Goal: Complete application form

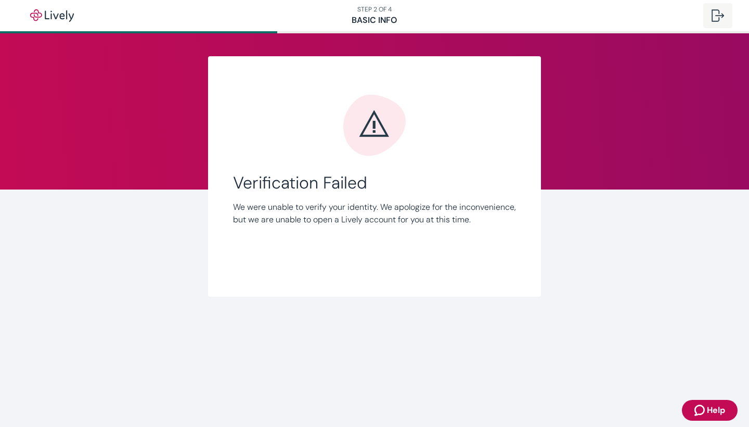
click at [718, 13] on div at bounding box center [718, 15] width 12 height 12
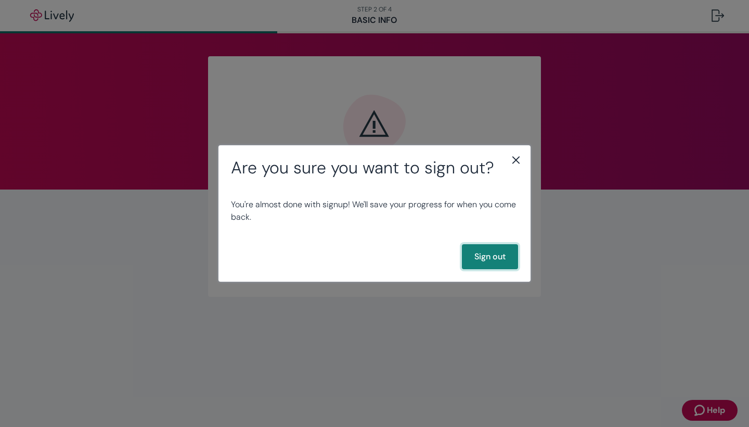
click at [475, 252] on button "Sign out" at bounding box center [490, 256] width 56 height 25
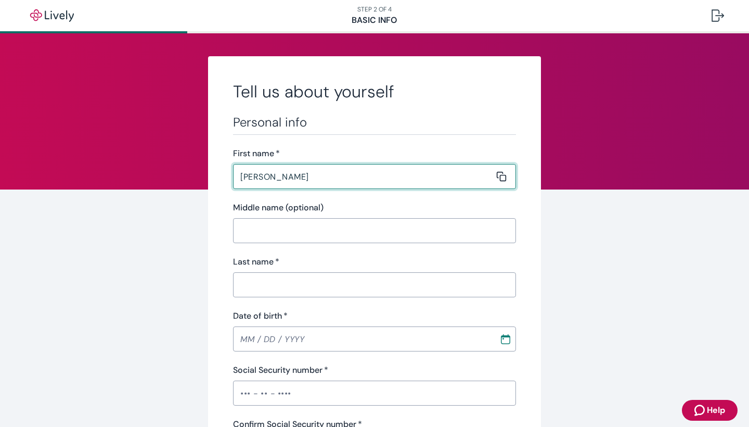
type input "[PERSON_NAME]"
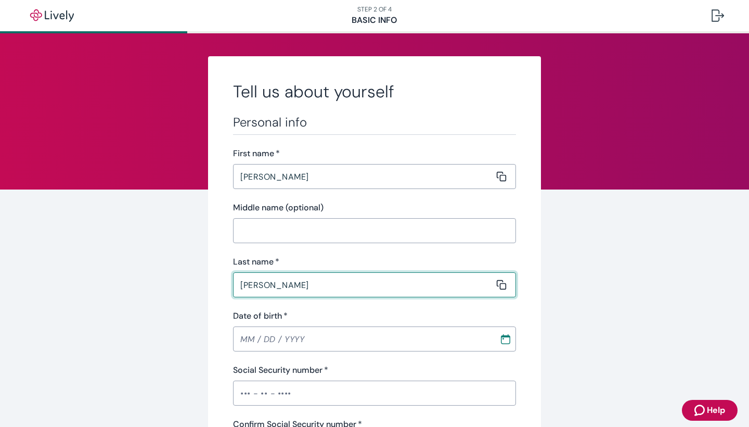
type input "[PERSON_NAME]"
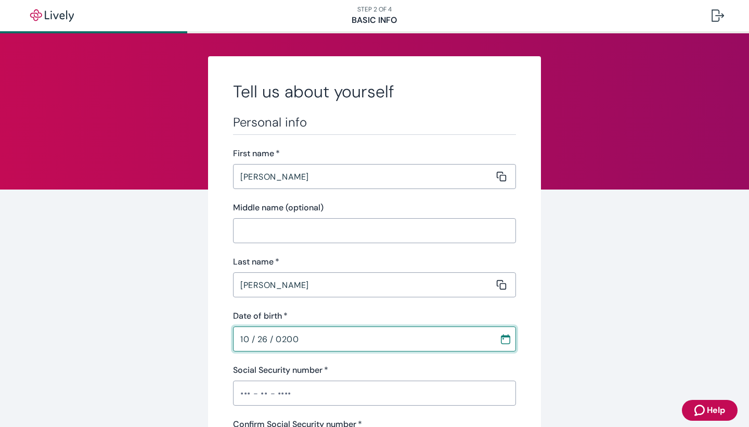
type input "[DATE]"
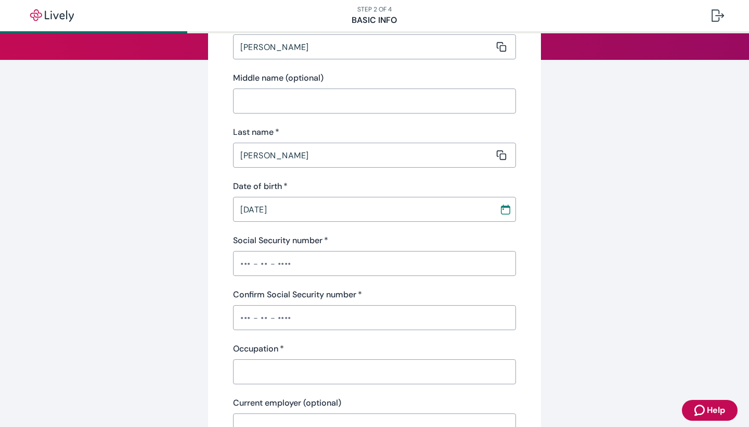
click at [397, 392] on div "Personal info First name   * [PERSON_NAME] ​ Middle name (optional) ​ Last name…" at bounding box center [374, 238] width 283 height 507
click at [292, 259] on input "Social Security number   *" at bounding box center [374, 263] width 283 height 21
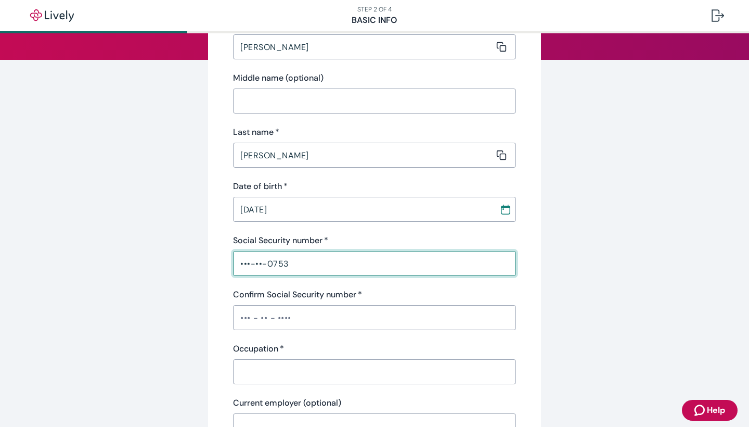
type input "•••-••-0753"
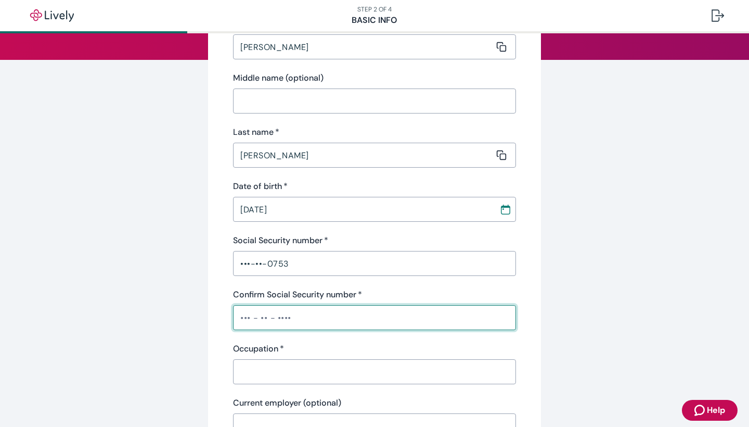
click at [276, 313] on input "Confirm Social Security number   *" at bounding box center [374, 317] width 283 height 21
type input "•••-••-0753"
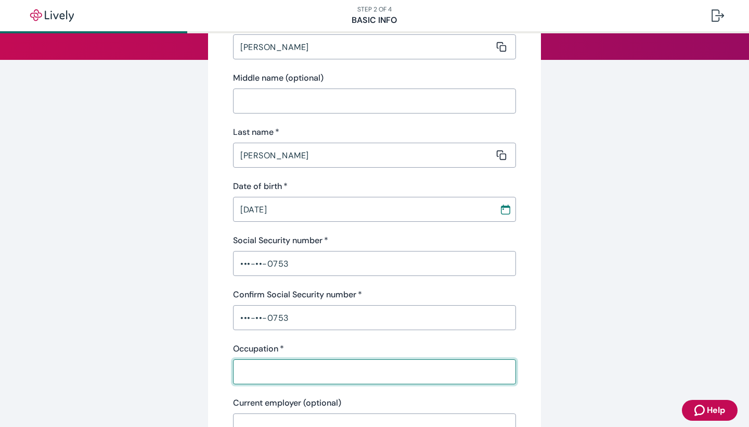
click at [276, 375] on input "Occupation   *" at bounding box center [371, 371] width 276 height 21
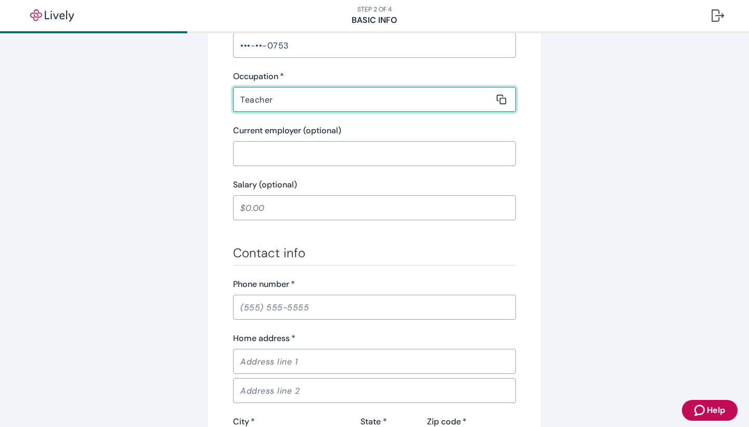
scroll to position [413, 0]
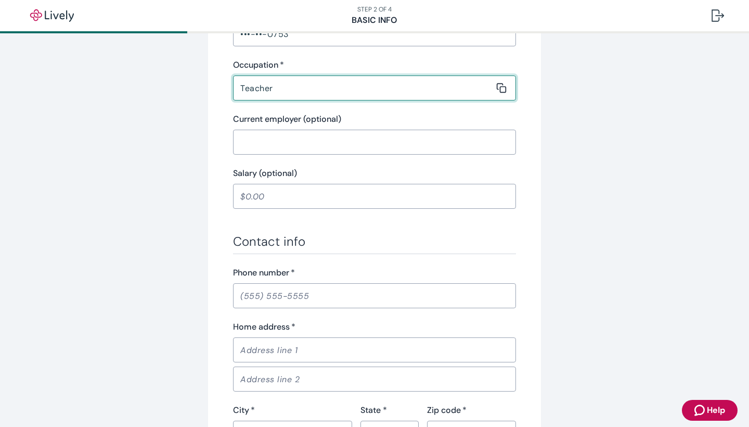
type input "Teacher"
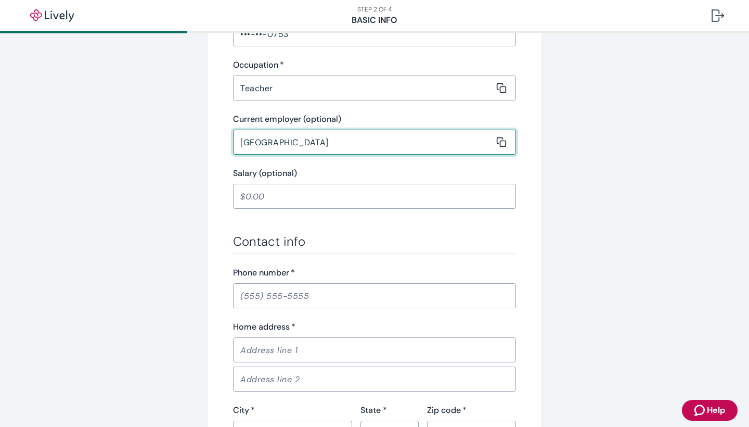
type input "[GEOGRAPHIC_DATA]"
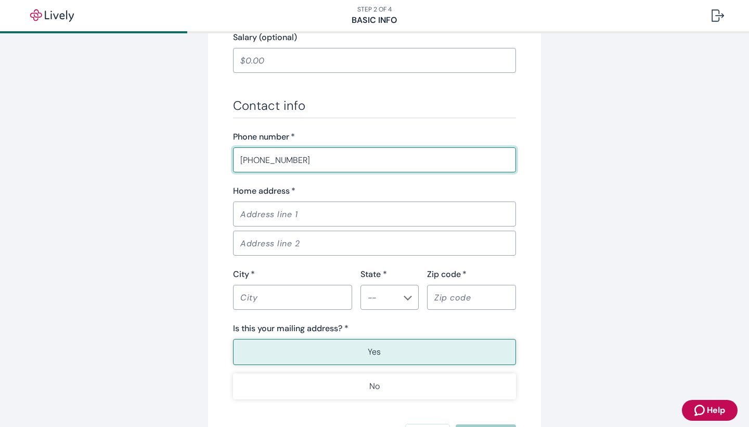
scroll to position [554, 0]
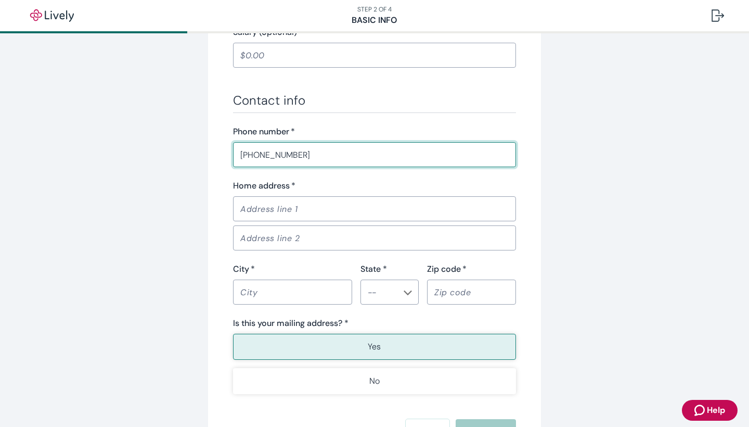
type input "[PHONE_NUMBER]"
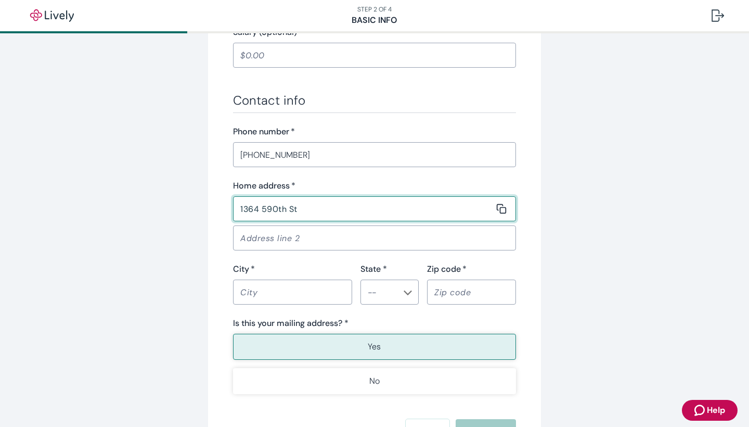
type input "1364 590th St"
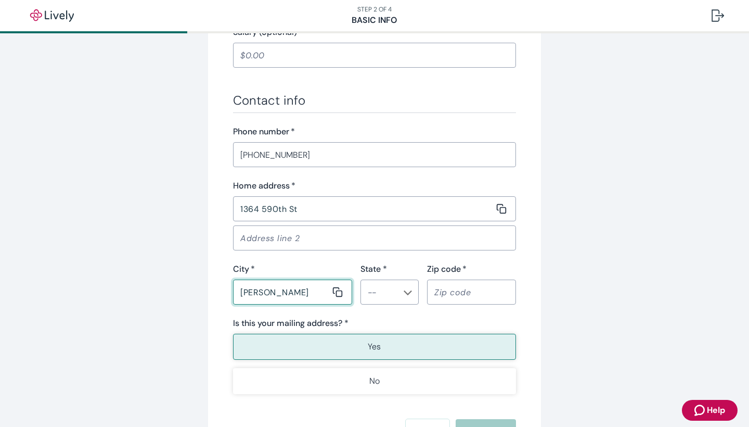
type input "[PERSON_NAME]"
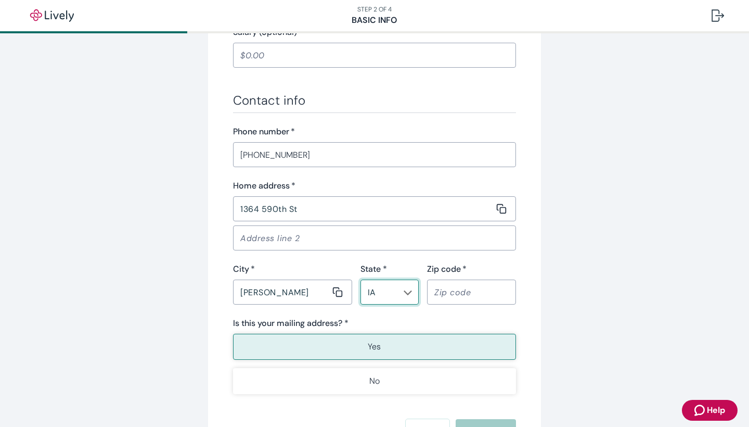
type input "IA"
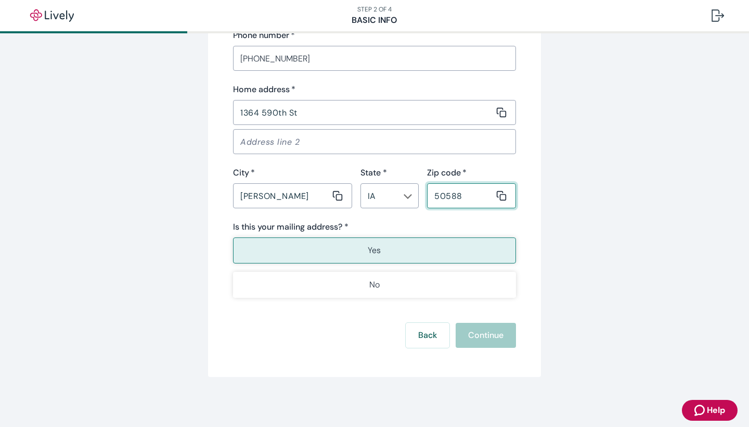
scroll to position [651, 0]
type input "50588"
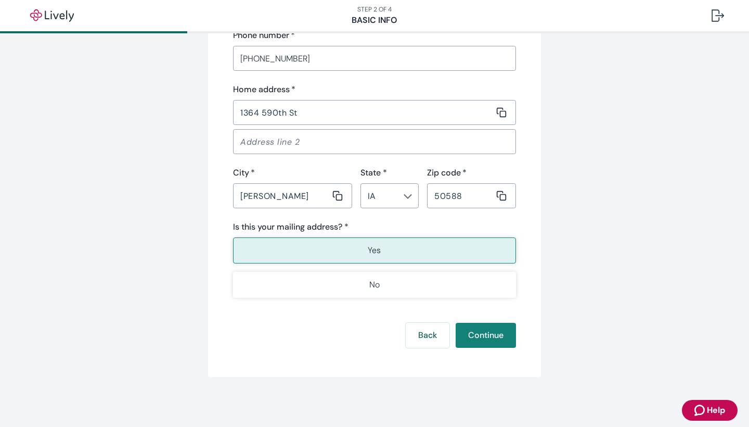
click at [415, 240] on button "Yes" at bounding box center [374, 250] width 283 height 26
click at [479, 339] on button "Continue" at bounding box center [486, 335] width 60 height 25
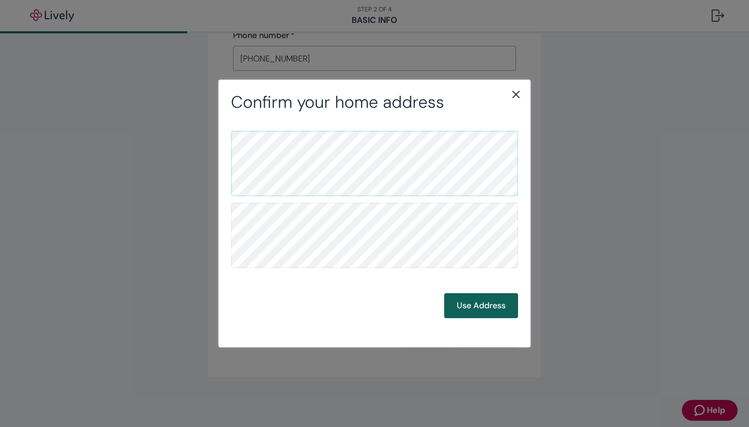
click at [469, 305] on button "Use Address" at bounding box center [481, 305] width 74 height 25
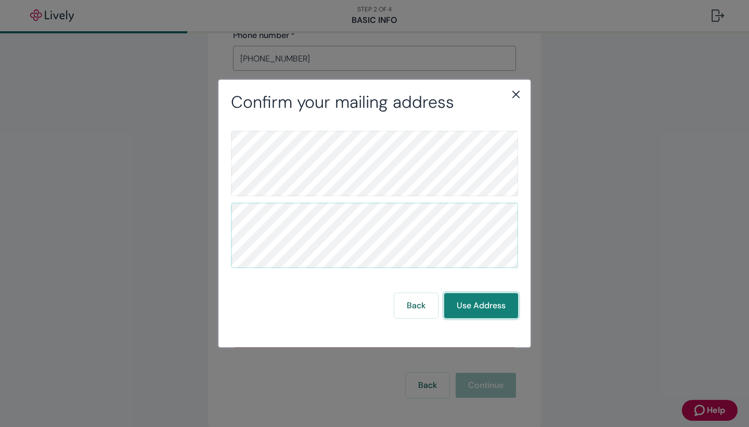
click at [462, 316] on button "Use Address" at bounding box center [481, 305] width 74 height 25
click at [420, 311] on button "Back" at bounding box center [416, 305] width 44 height 25
click at [480, 304] on button "Use Address" at bounding box center [481, 305] width 74 height 25
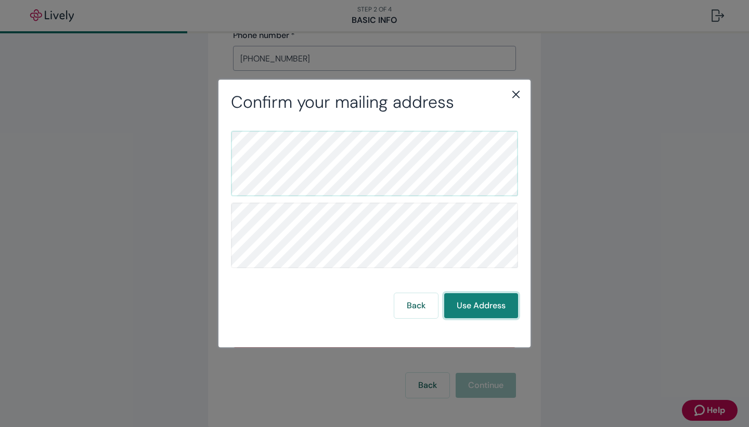
click at [497, 298] on button "Use Address" at bounding box center [481, 305] width 74 height 25
click at [519, 98] on icon "close" at bounding box center [516, 94] width 7 height 7
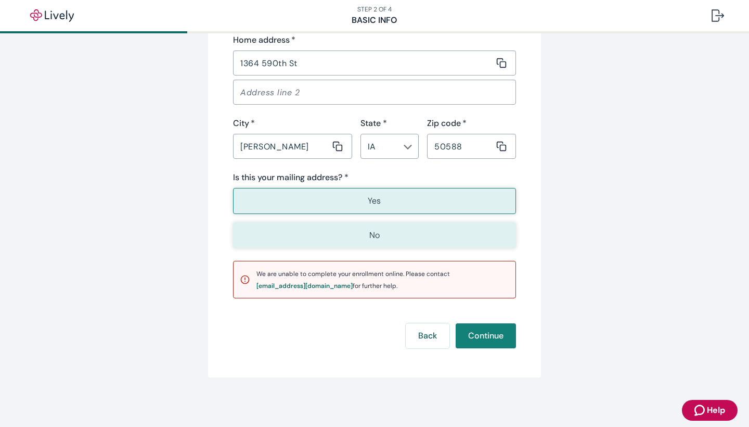
scroll to position [699, 0]
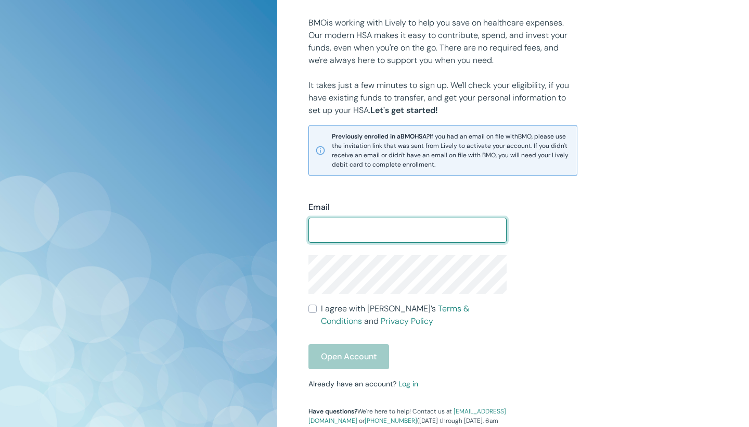
click at [561, 347] on div "Email ​ I agree with Lively’s Terms & Conditions and Privacy Policy Open Accoun…" at bounding box center [507, 305] width 422 height 259
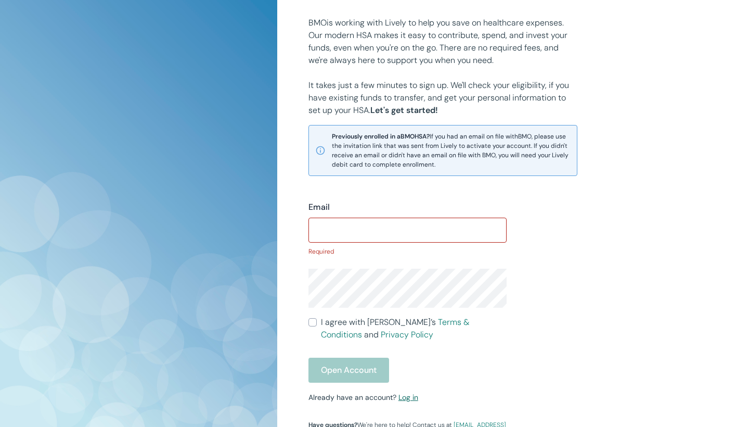
click at [409, 402] on link "Log in" at bounding box center [409, 396] width 20 height 9
